Goal: Information Seeking & Learning: Learn about a topic

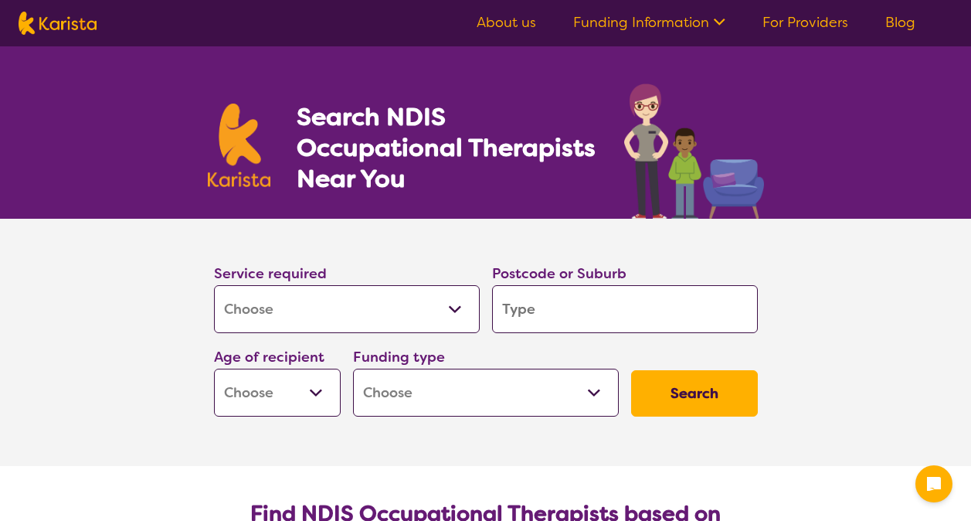
select select "[MEDICAL_DATA]"
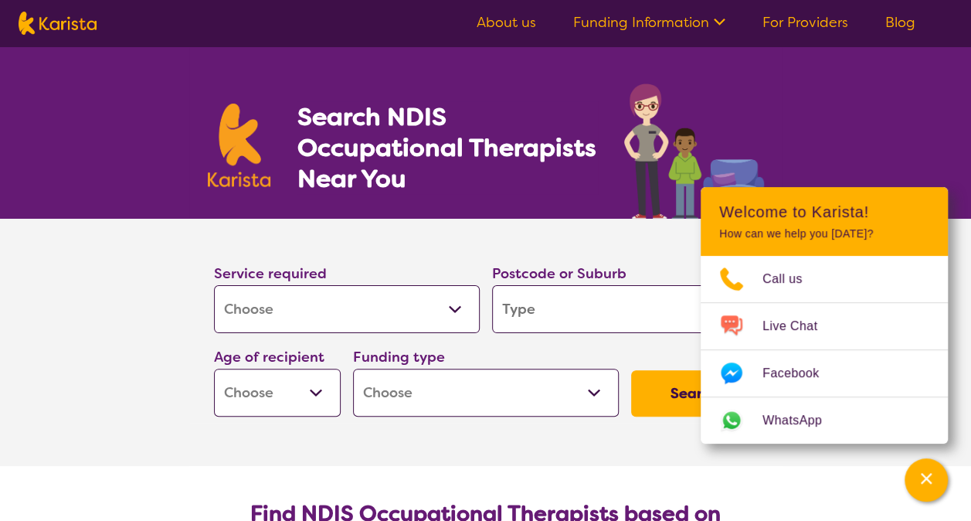
click at [541, 304] on input "search" at bounding box center [625, 309] width 266 height 48
type input "4"
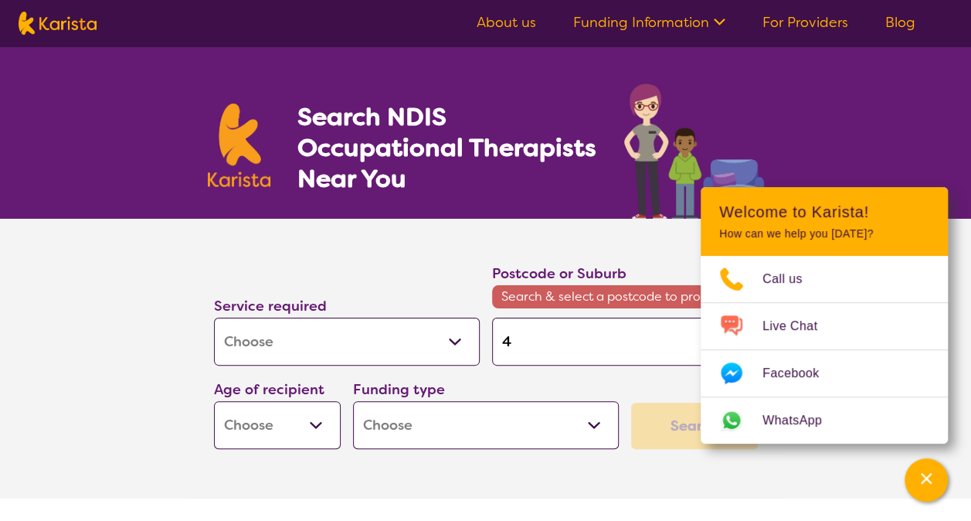
type input "45"
type input "456"
type input "4565"
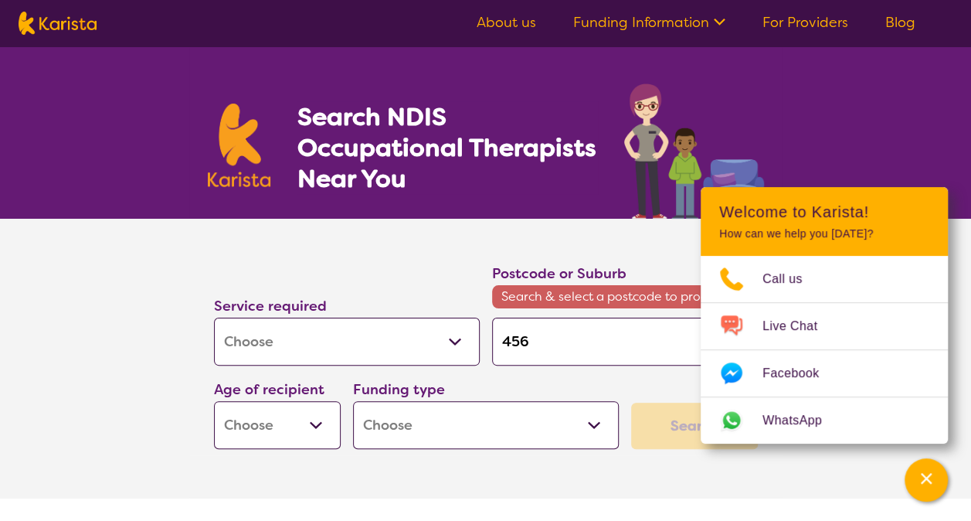
type input "4565"
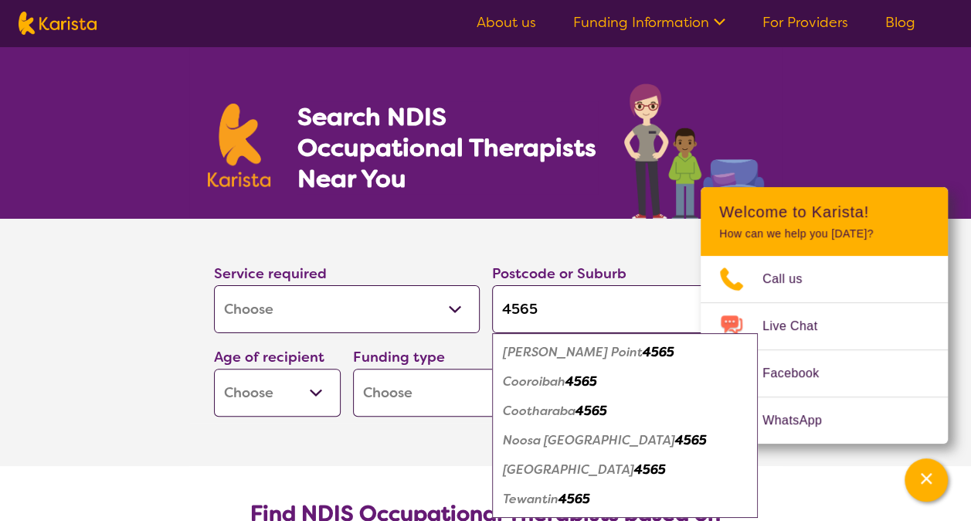
type input "4565"
click at [527, 500] on em "Tewantin" at bounding box center [531, 499] width 56 height 16
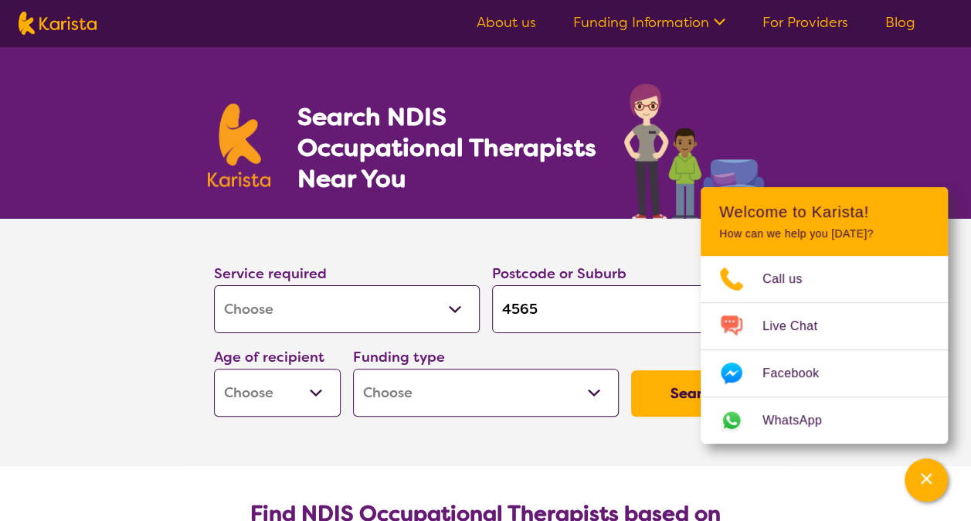
click at [312, 399] on select "Early Childhood - 0 to 9 Child - 10 to 11 Adolescent - 12 to 17 Adult - 18 to 6…" at bounding box center [277, 393] width 127 height 48
select select "CH"
click at [214, 369] on select "Early Childhood - 0 to 9 Child - 10 to 11 Adolescent - 12 to 17 Adult - 18 to 6…" at bounding box center [277, 393] width 127 height 48
select select "CH"
click at [596, 389] on select "Home Care Package (HCP) National Disability Insurance Scheme (NDIS) I don't know" at bounding box center [486, 393] width 266 height 48
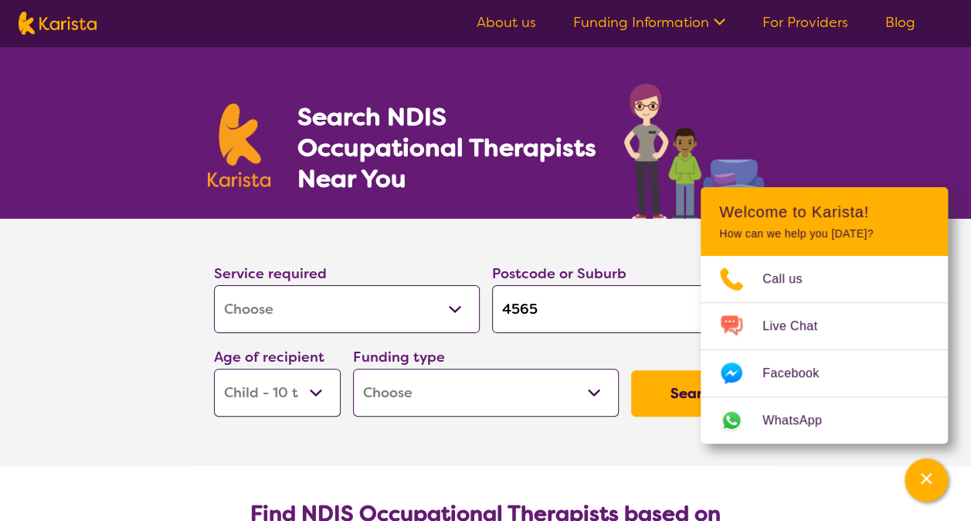
select select "i-don-t-know"
click at [353, 369] on select "Home Care Package (HCP) National Disability Insurance Scheme (NDIS) I don't know" at bounding box center [486, 393] width 266 height 48
select select "i-don-t-know"
click at [666, 390] on button "Search" at bounding box center [694, 393] width 127 height 46
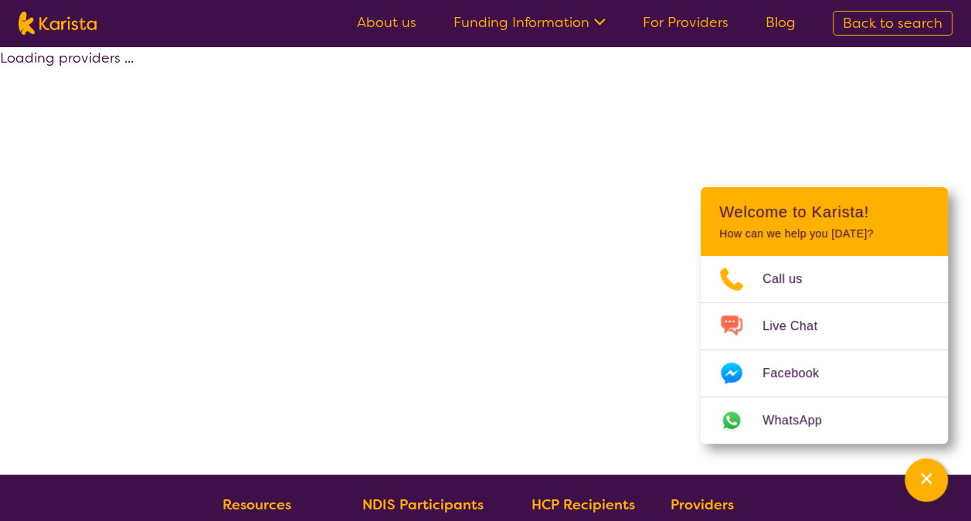
select select "[MEDICAL_DATA]"
select select "CH"
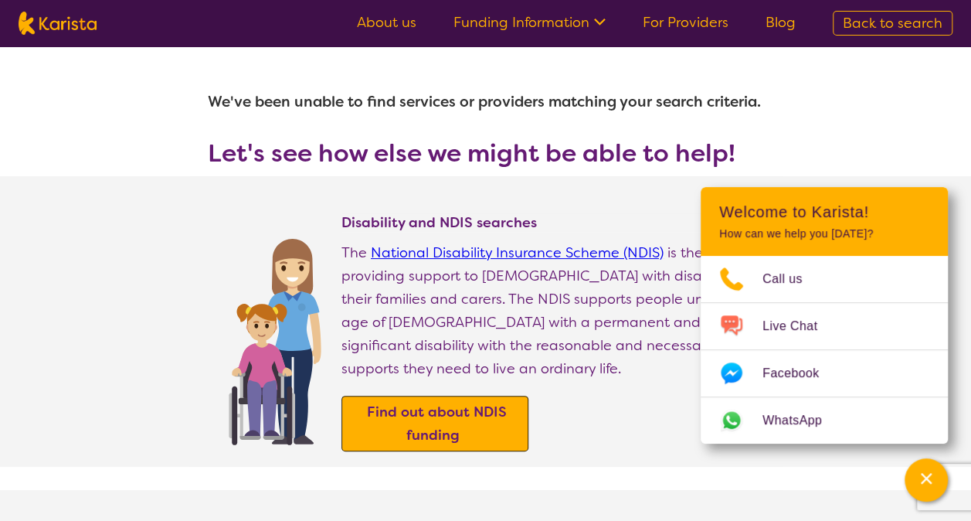
click at [490, 403] on b "Find out about NDIS funding" at bounding box center [437, 424] width 140 height 42
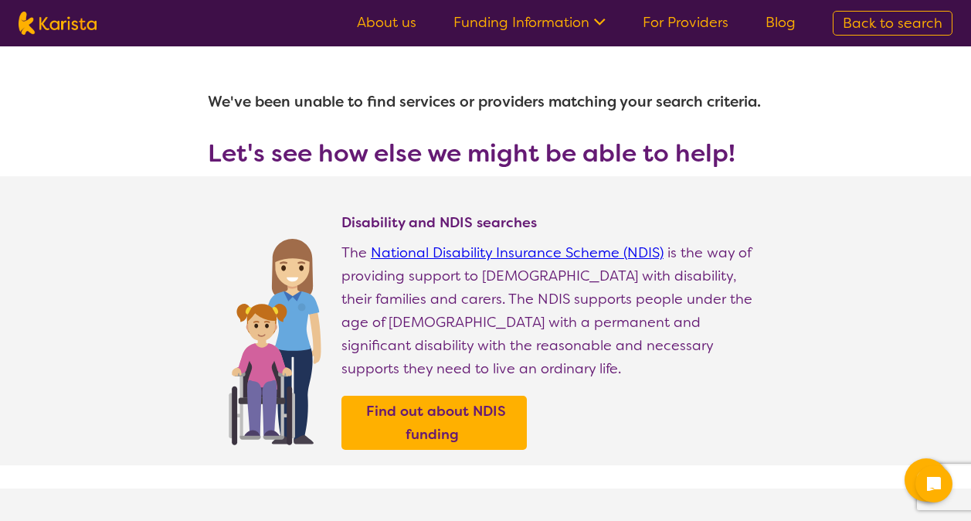
select select "[MEDICAL_DATA]"
select select "CH"
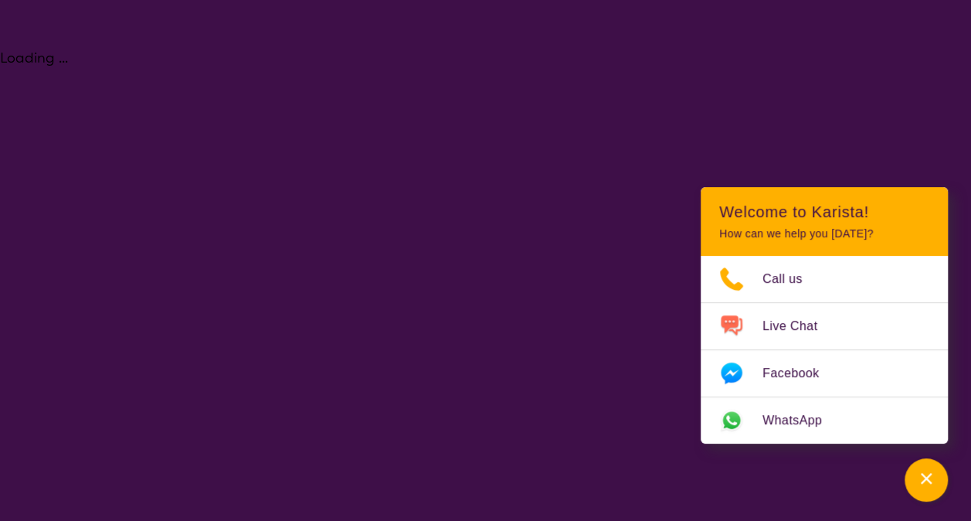
select select "[MEDICAL_DATA]"
select select "CH"
select select "i-don-t-know"
select select "[MEDICAL_DATA]"
select select "CH"
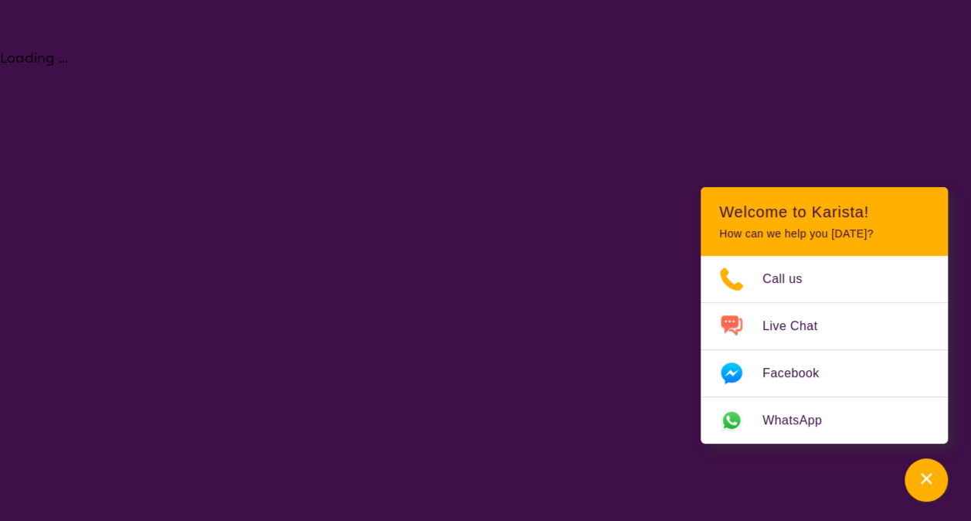
select select "i-don-t-know"
